Goal: Navigation & Orientation: Go to known website

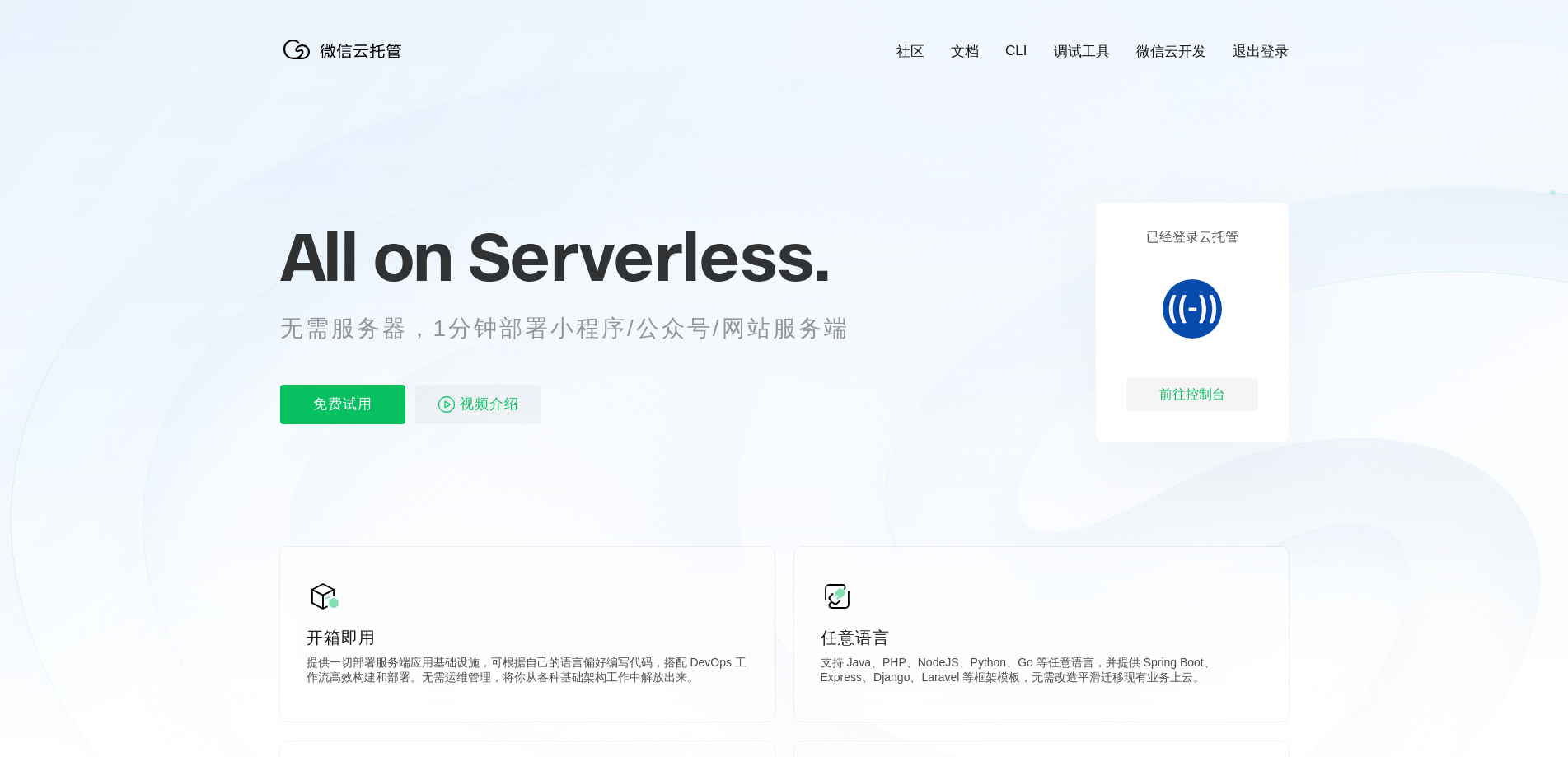
scroll to position [0, 2930]
click at [1179, 234] on p "已经登录云托管" at bounding box center [1192, 238] width 92 height 17
click at [1356, 395] on icon at bounding box center [784, 445] width 1582 height 890
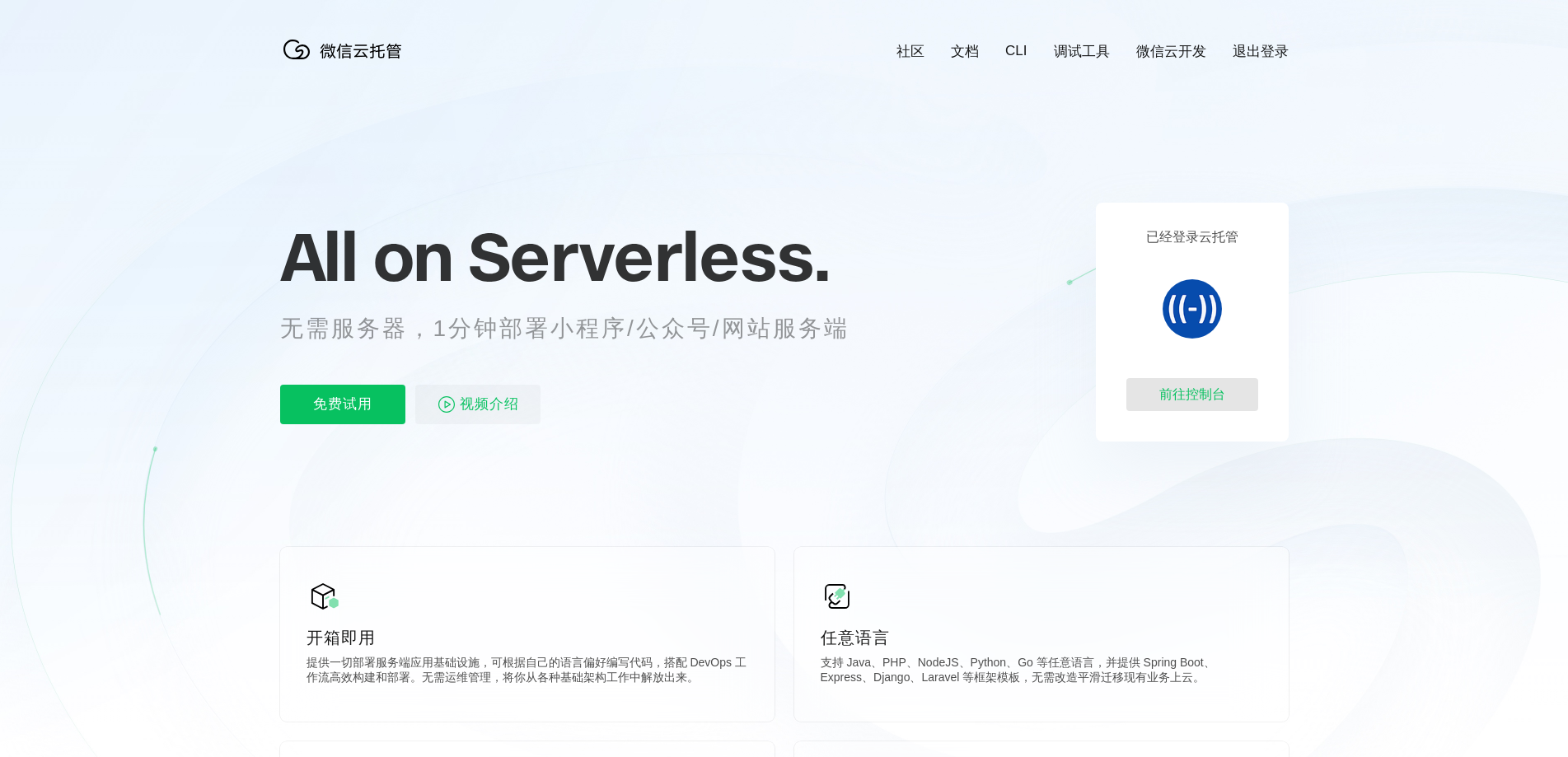
click at [1182, 393] on div "前往控制台" at bounding box center [1192, 394] width 132 height 33
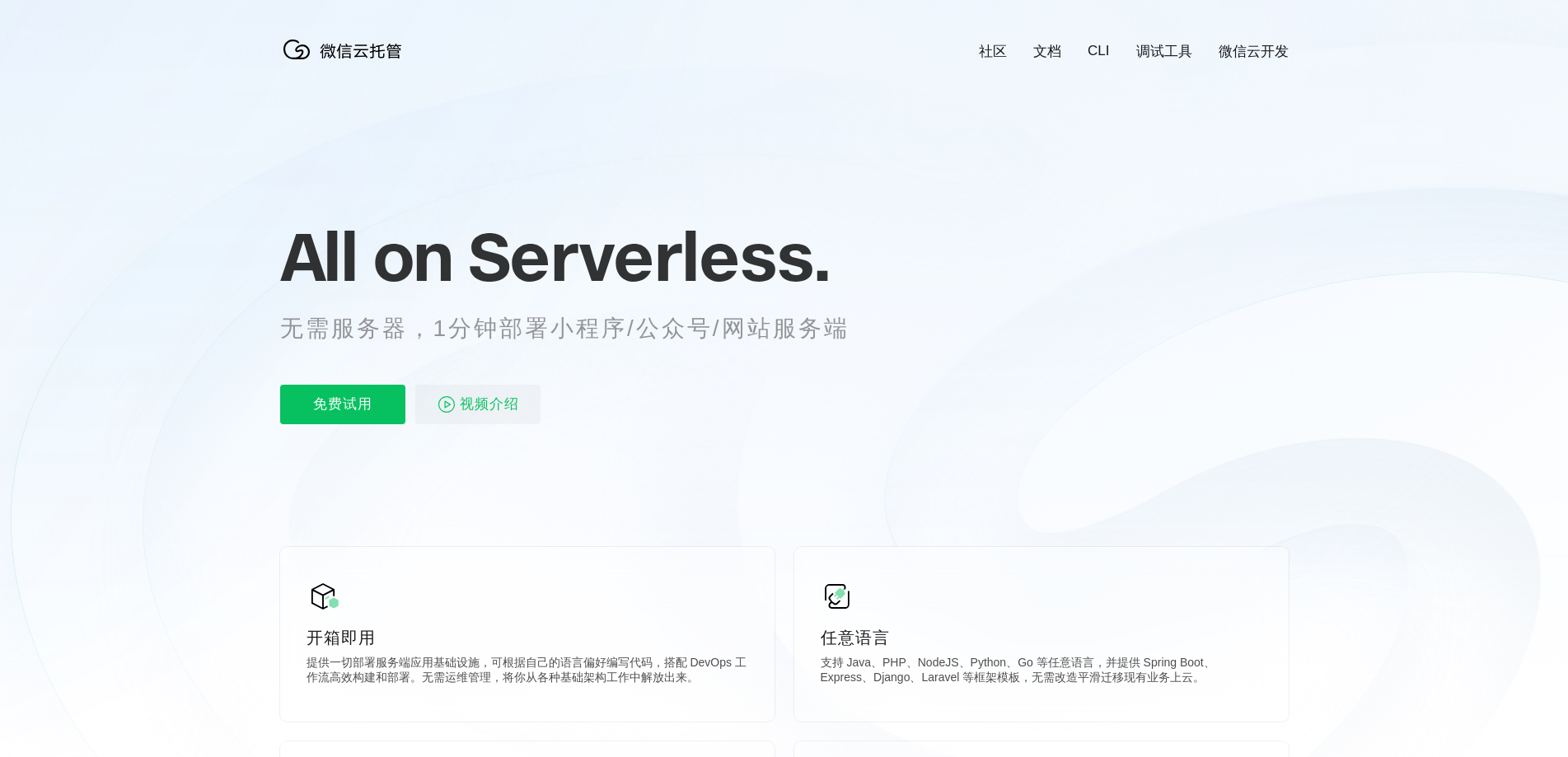
scroll to position [0, 2930]
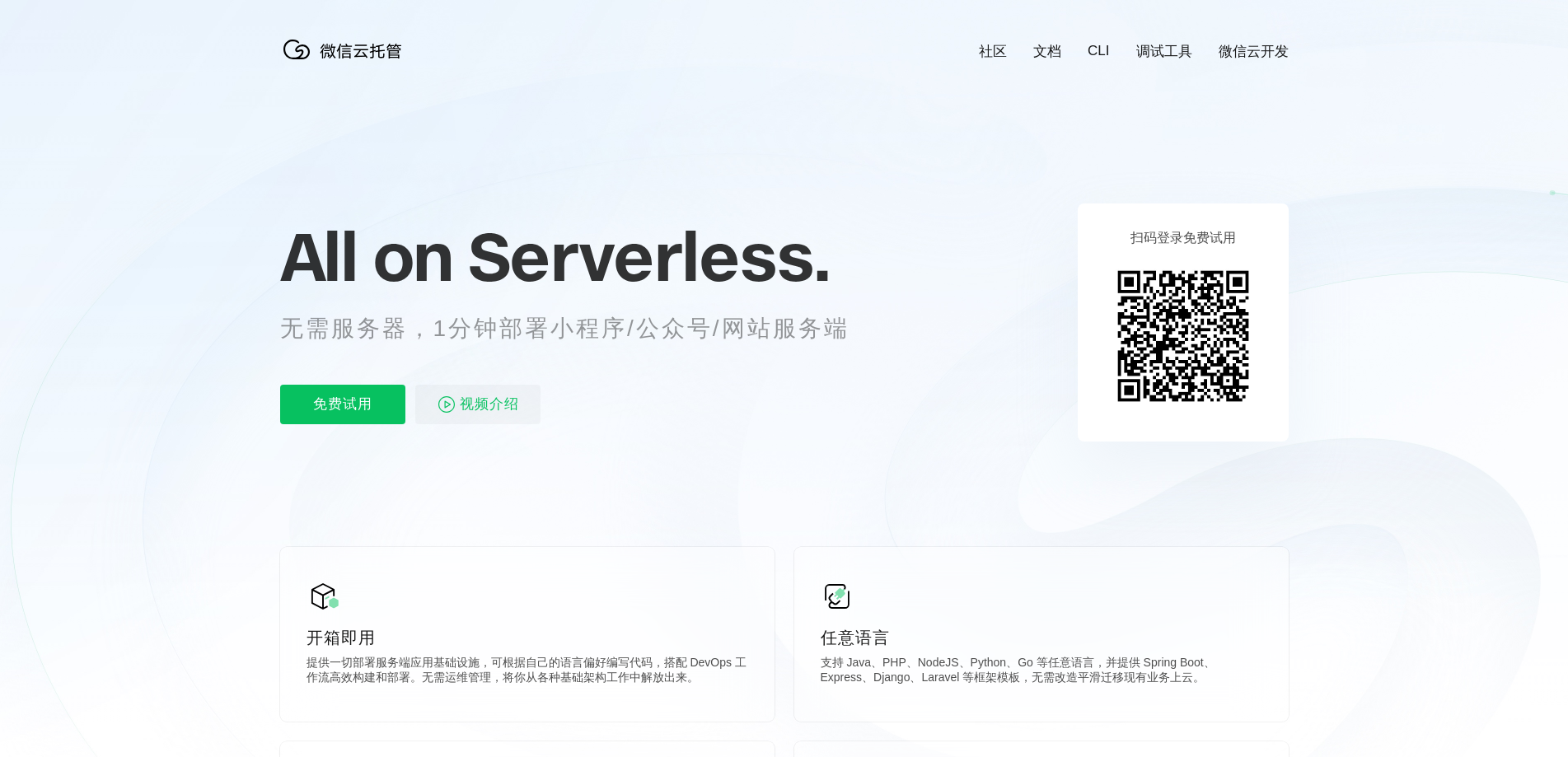
click at [1335, 288] on icon at bounding box center [784, 445] width 1582 height 890
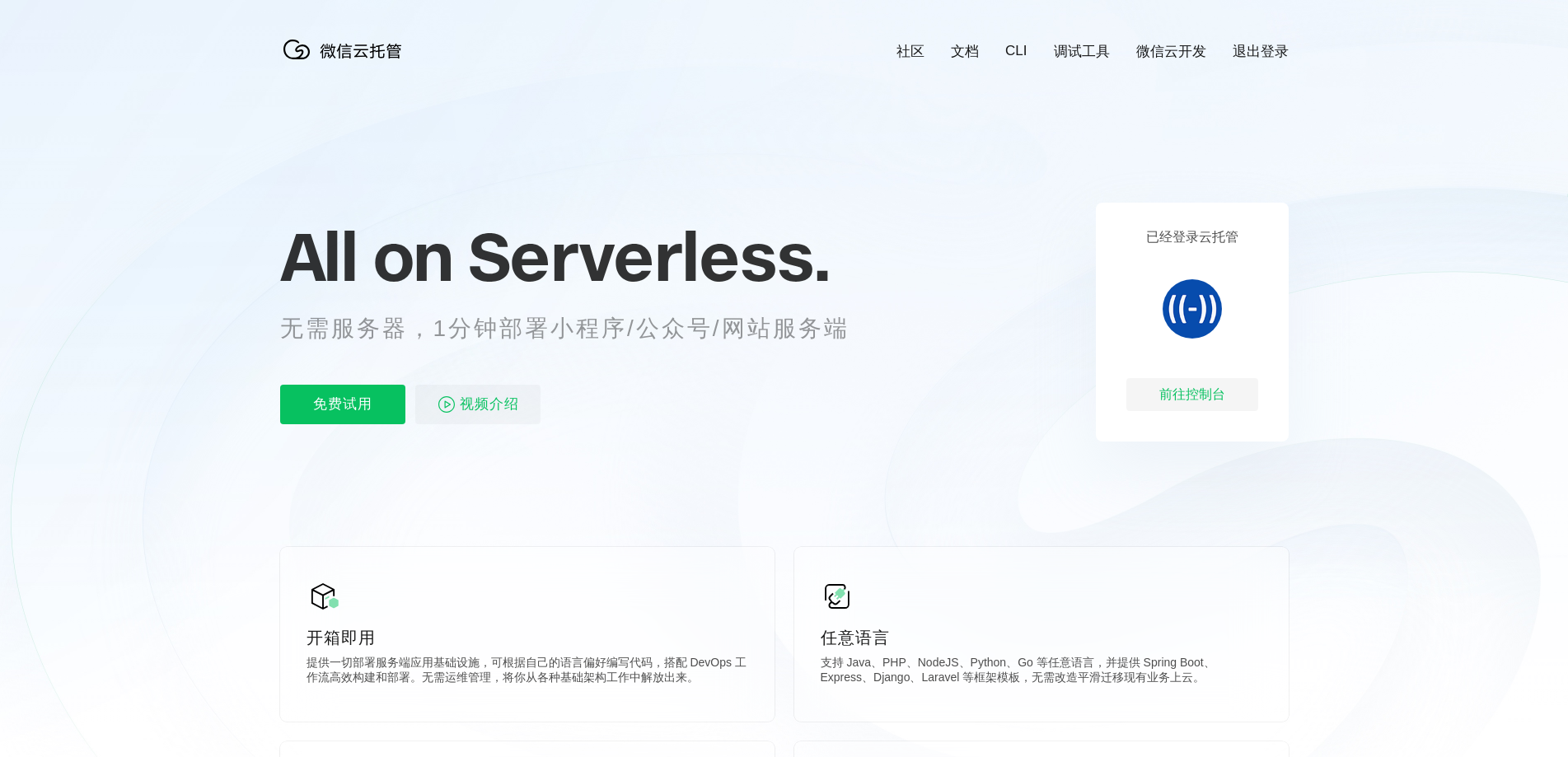
scroll to position [0, 2930]
click at [1185, 395] on div "前往控制台" at bounding box center [1192, 394] width 132 height 33
click at [1186, 396] on div "前往控制台" at bounding box center [1192, 394] width 132 height 33
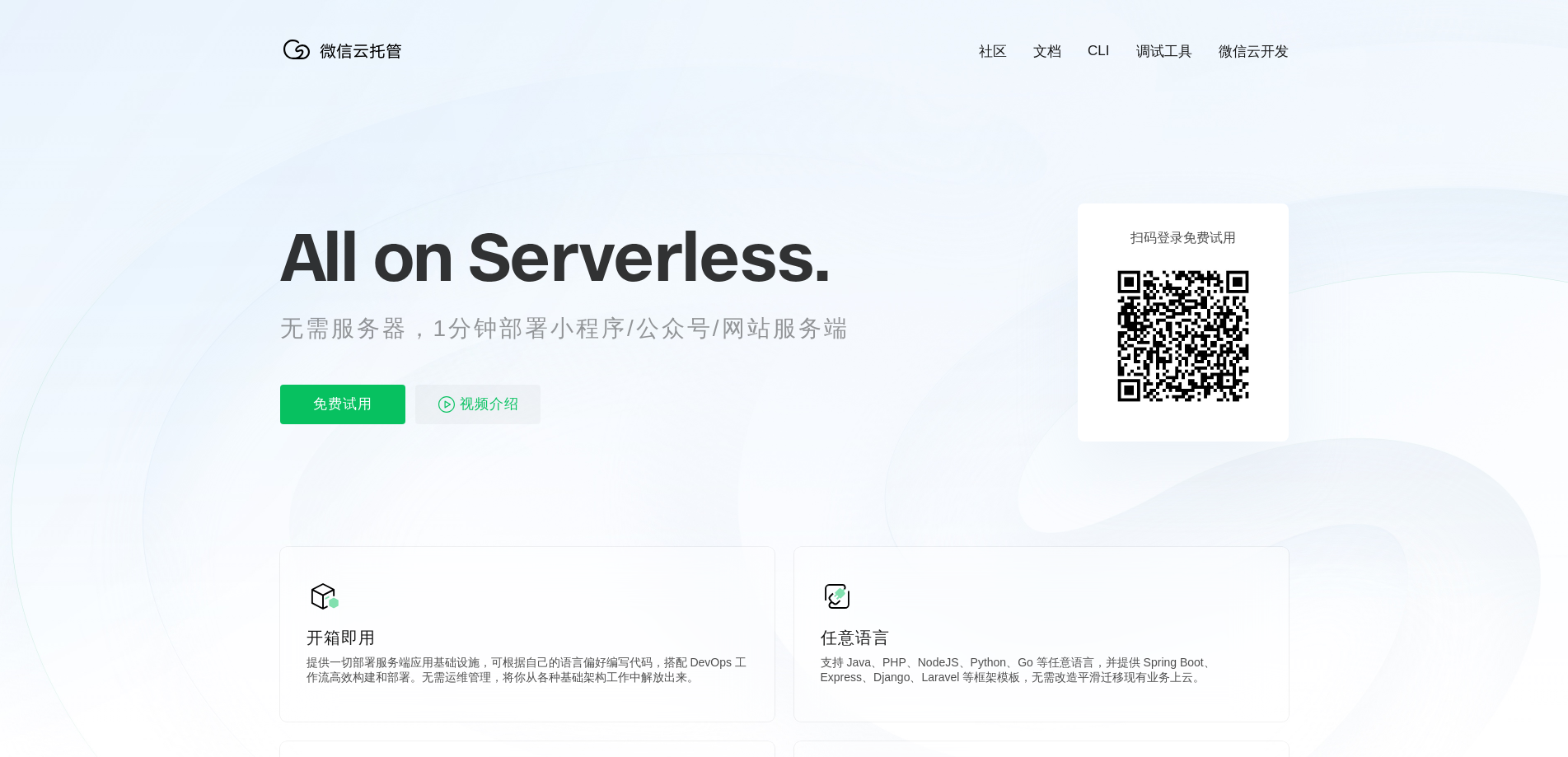
scroll to position [0, 2930]
